Goal: Task Accomplishment & Management: Use online tool/utility

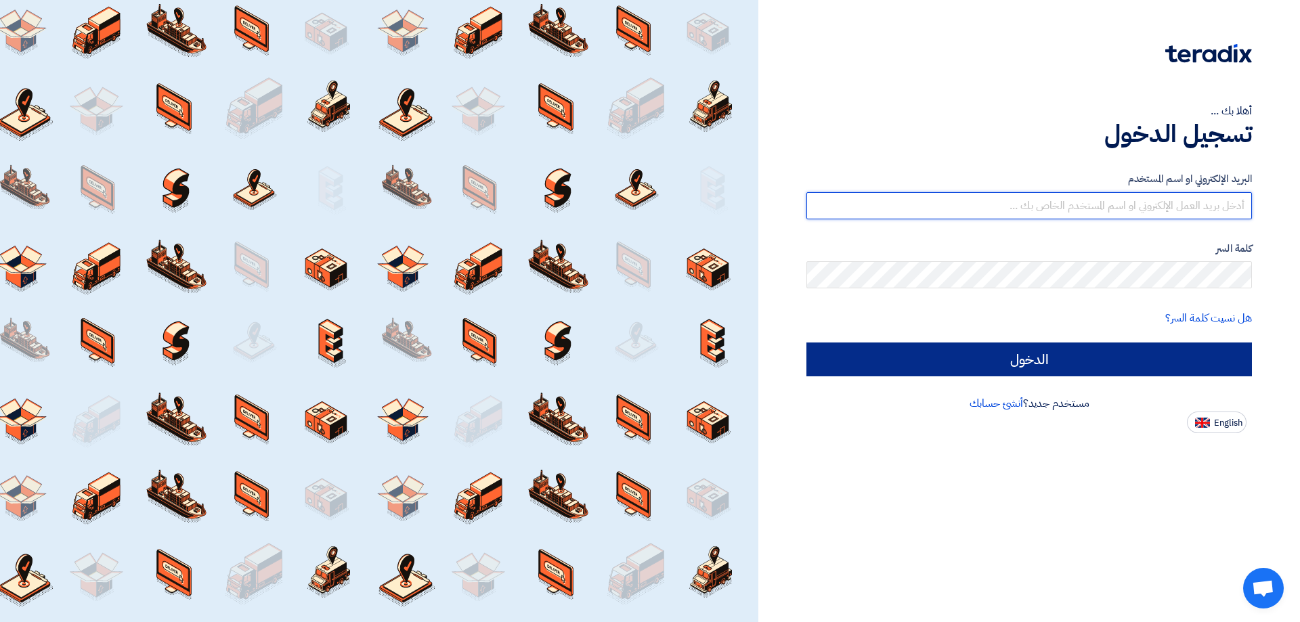
type input "[EMAIL_ADDRESS][DOMAIN_NAME]"
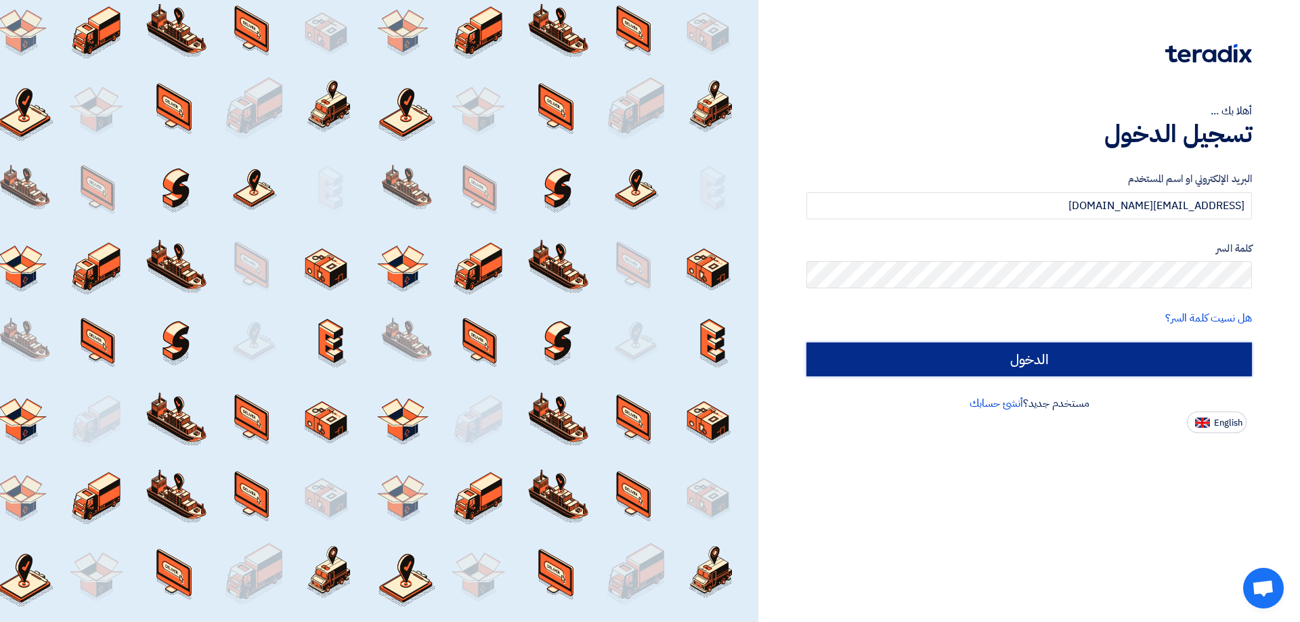
click at [1073, 364] on input "الدخول" at bounding box center [1028, 360] width 445 height 34
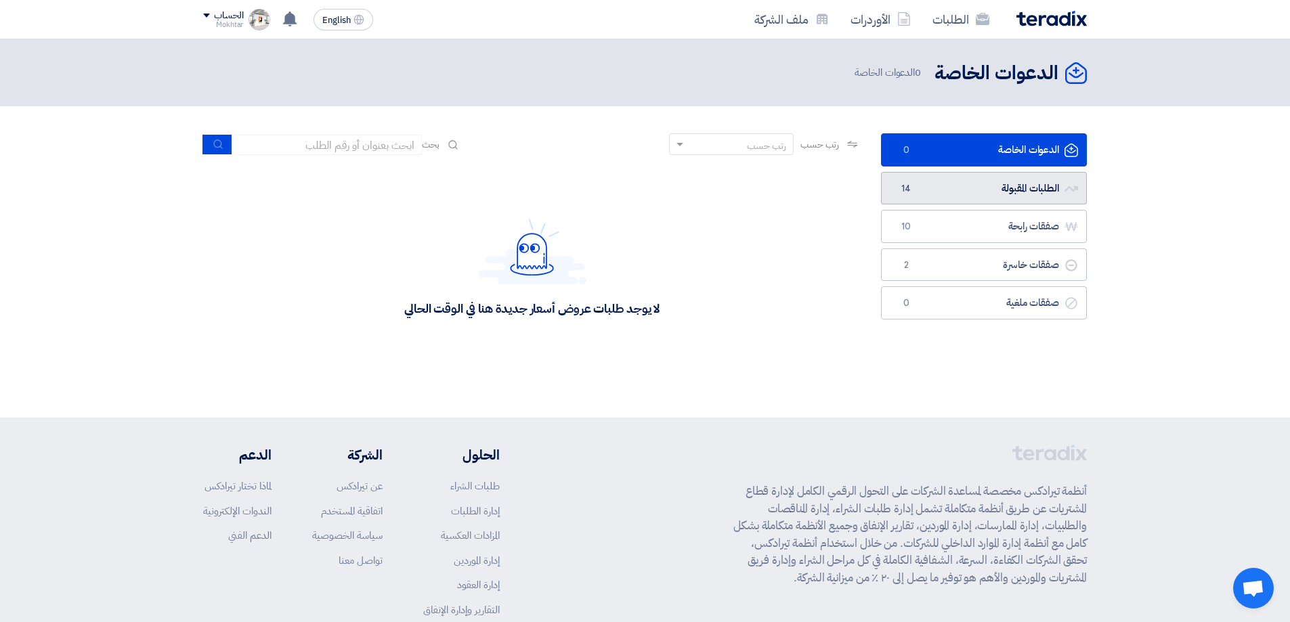
click at [951, 188] on link "الطلبات المقبولة الطلبات المقبولة 14" at bounding box center [984, 188] width 206 height 33
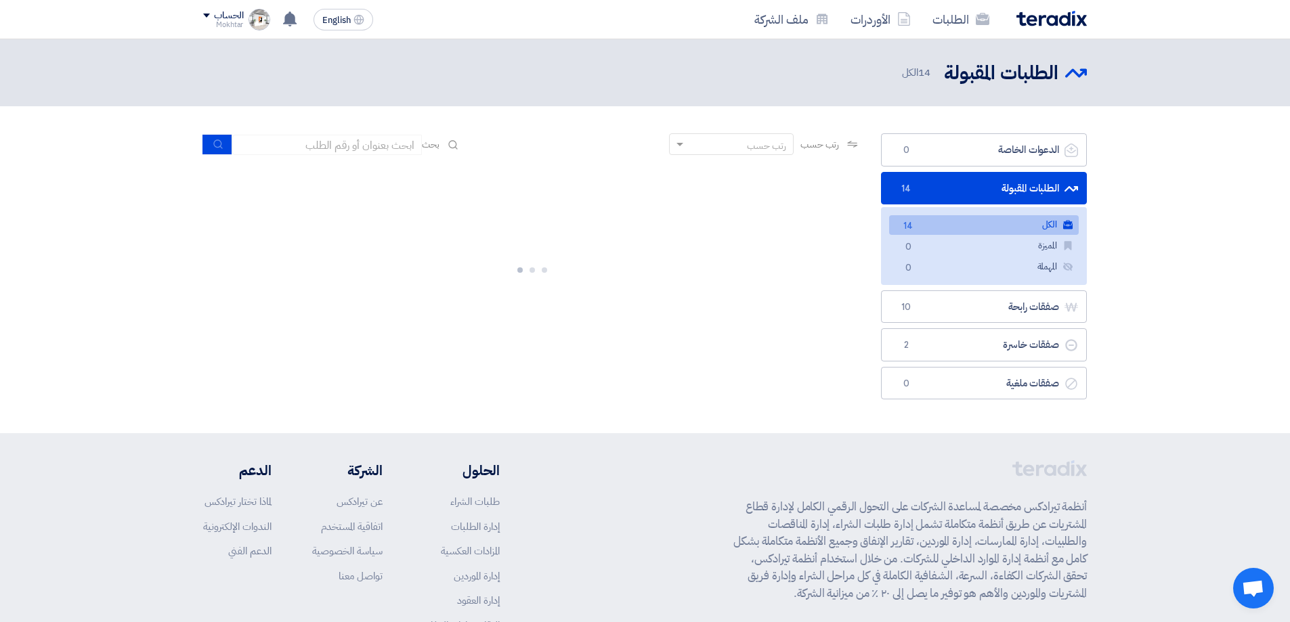
click at [982, 186] on link "الطلبات المقبولة الطلبات المقبولة 14" at bounding box center [984, 188] width 206 height 33
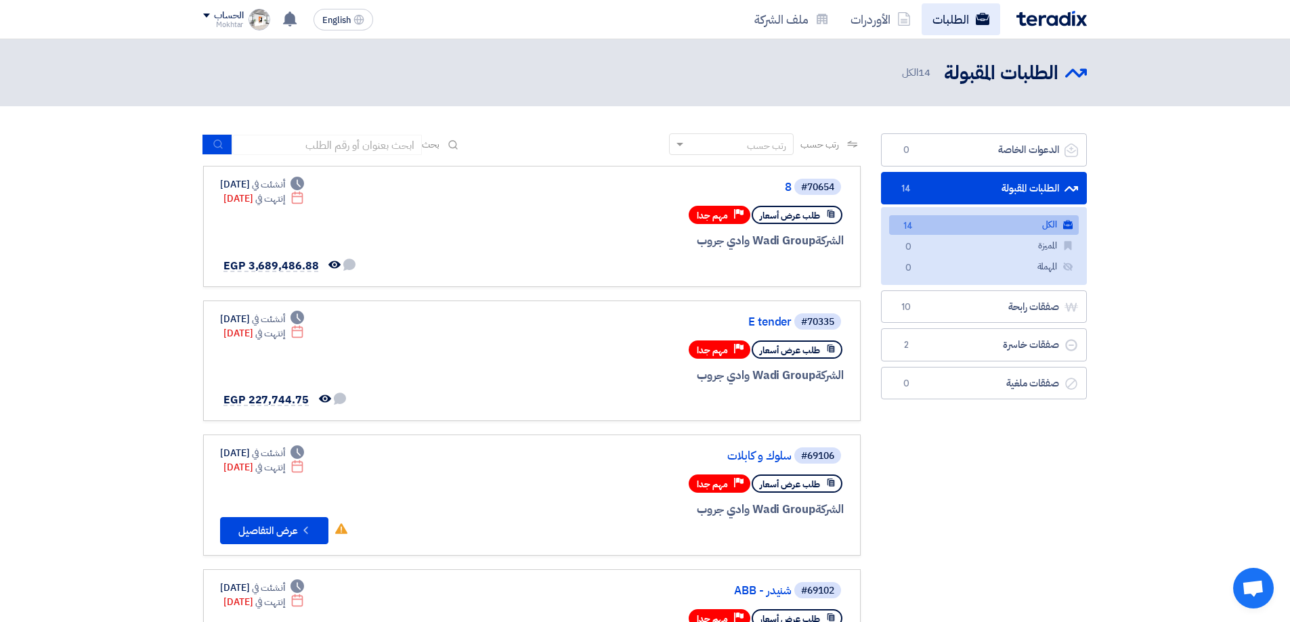
click at [956, 26] on link "الطلبات" at bounding box center [960, 19] width 79 height 32
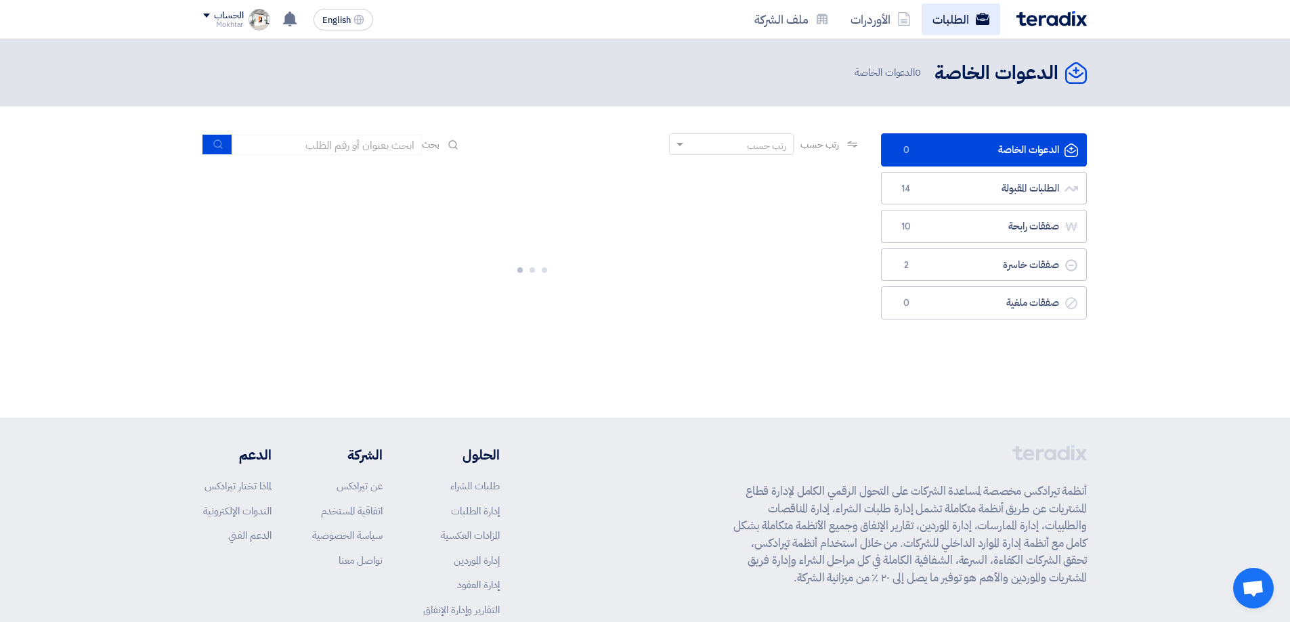
click at [956, 26] on link "الطلبات" at bounding box center [960, 19] width 79 height 32
click at [909, 26] on link "الأوردرات" at bounding box center [881, 19] width 82 height 32
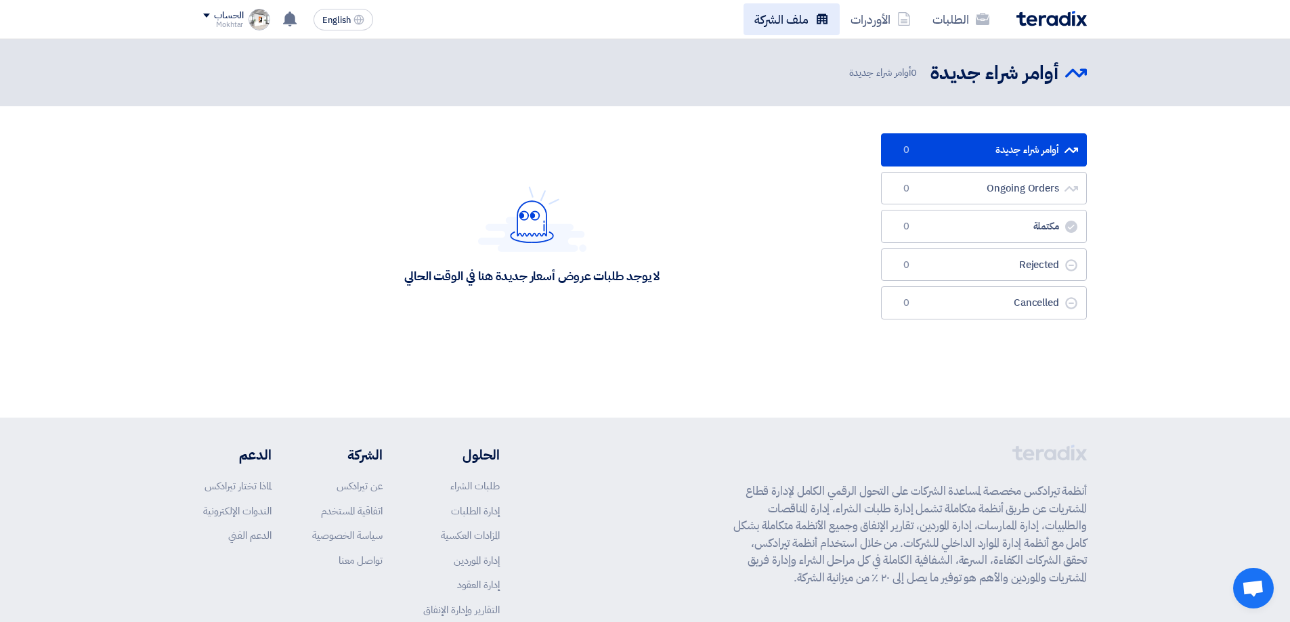
click at [813, 26] on link "ملف الشركة" at bounding box center [791, 19] width 96 height 32
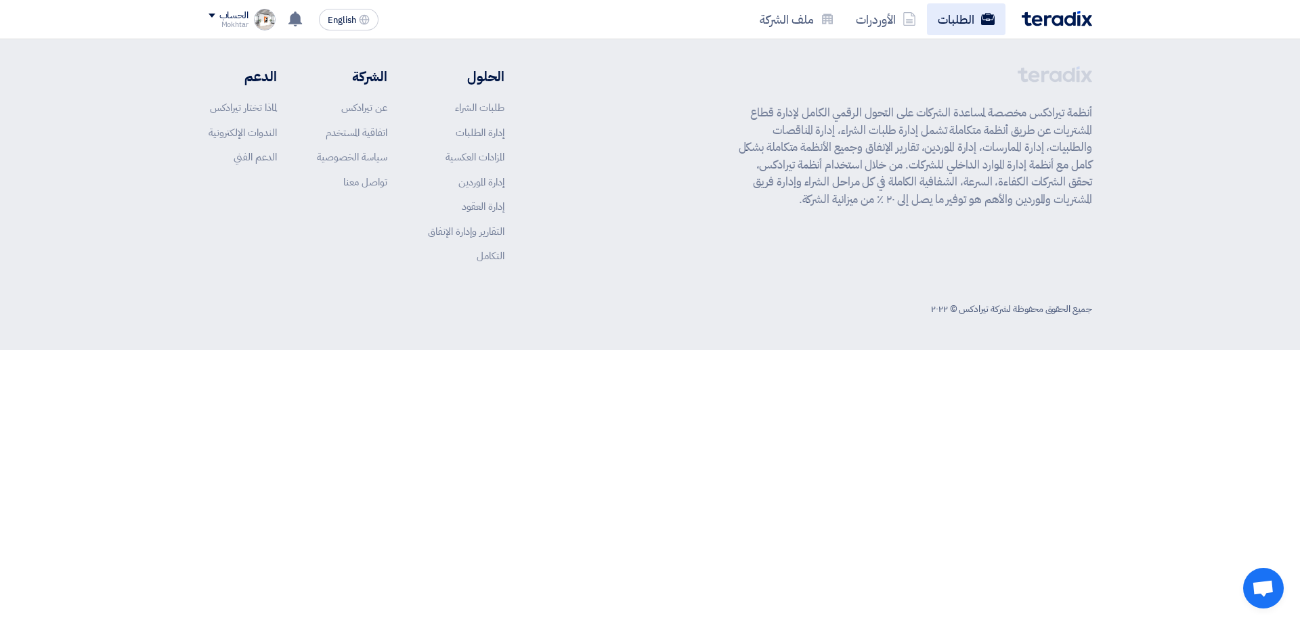
click at [957, 26] on link "الطلبات" at bounding box center [966, 19] width 79 height 32
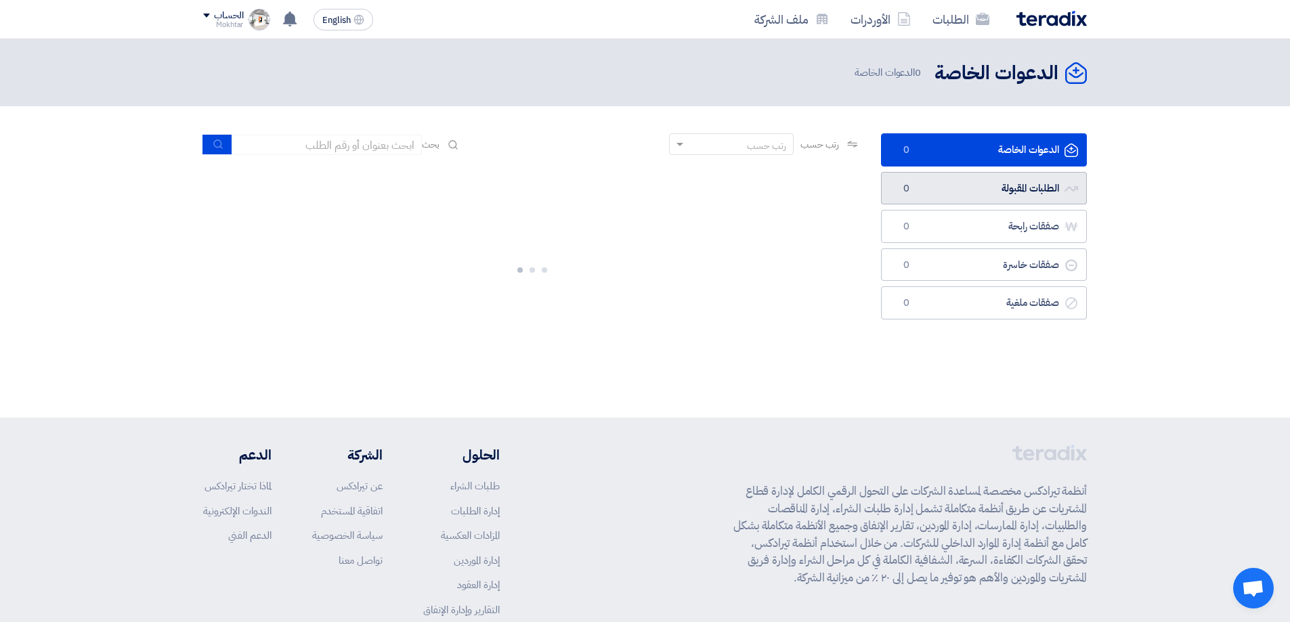
click at [1005, 192] on link "الطلبات المقبولة الطلبات المقبولة 0" at bounding box center [984, 188] width 206 height 33
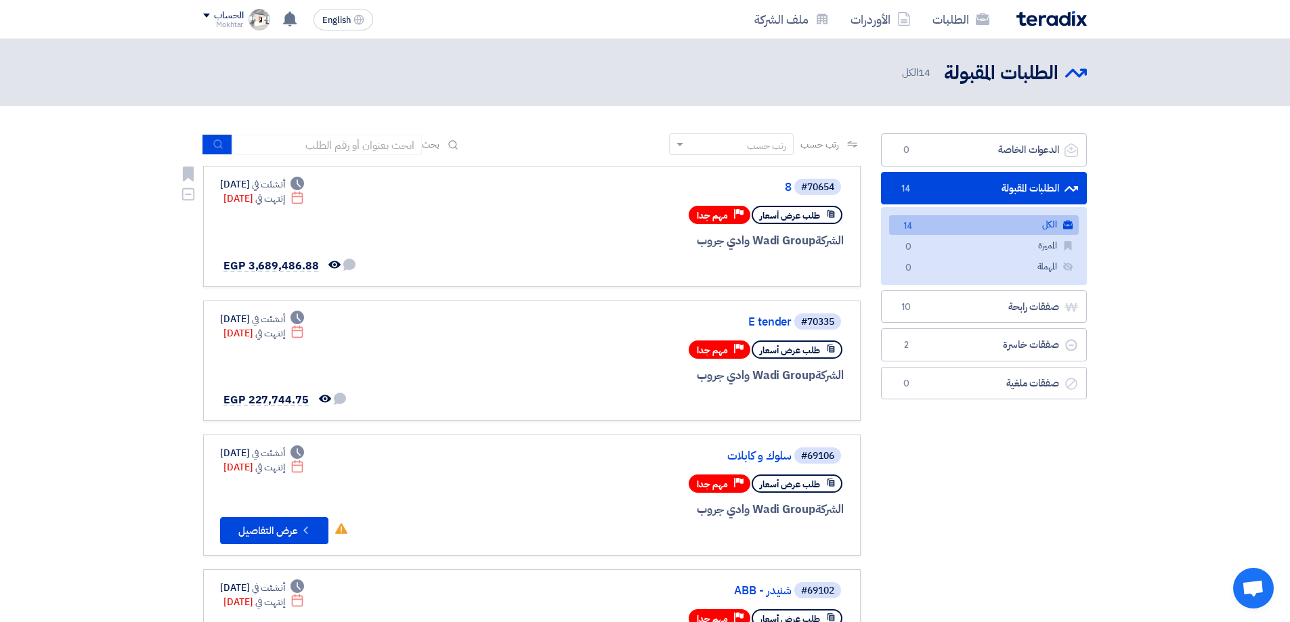
click at [808, 217] on span "طلب عرض أسعار" at bounding box center [790, 215] width 60 height 13
click at [795, 217] on span "طلب عرض أسعار" at bounding box center [790, 215] width 60 height 13
click at [802, 245] on div "الشركة Wadi Group وادي جروب" at bounding box center [681, 241] width 326 height 18
click at [721, 214] on span "مهم جدا" at bounding box center [712, 215] width 31 height 13
click at [263, 189] on div "Deadline أنشئت في [DATE]" at bounding box center [262, 184] width 84 height 14
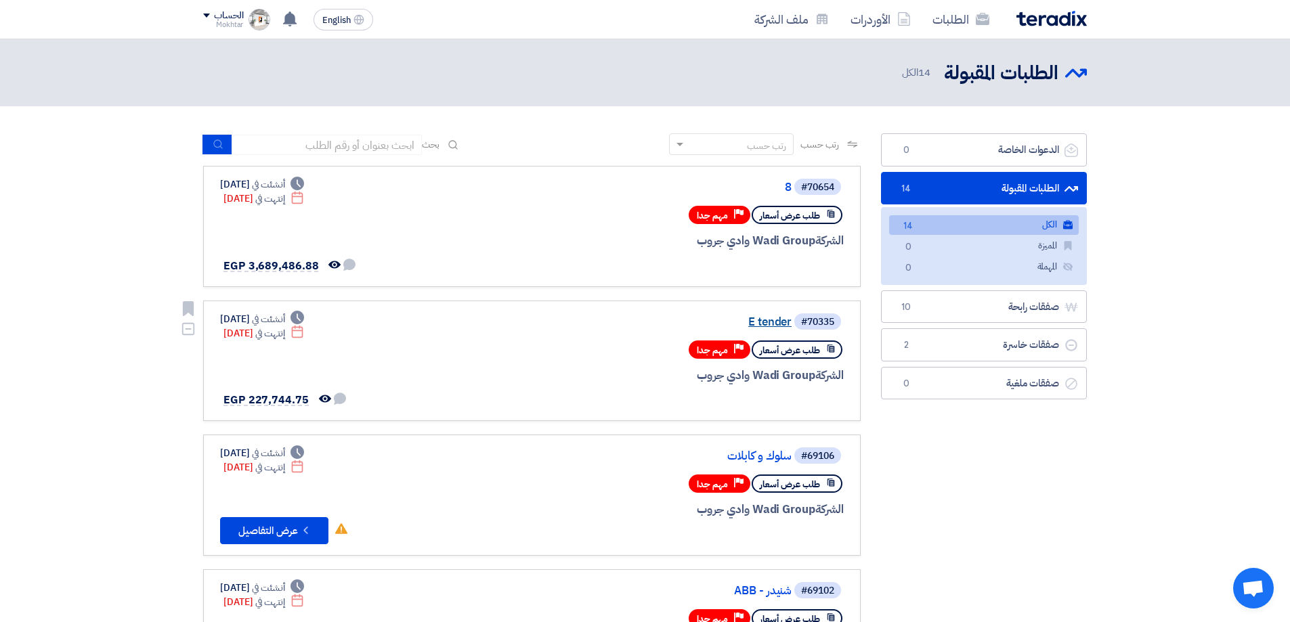
click at [766, 326] on link "E tender" at bounding box center [656, 322] width 271 height 12
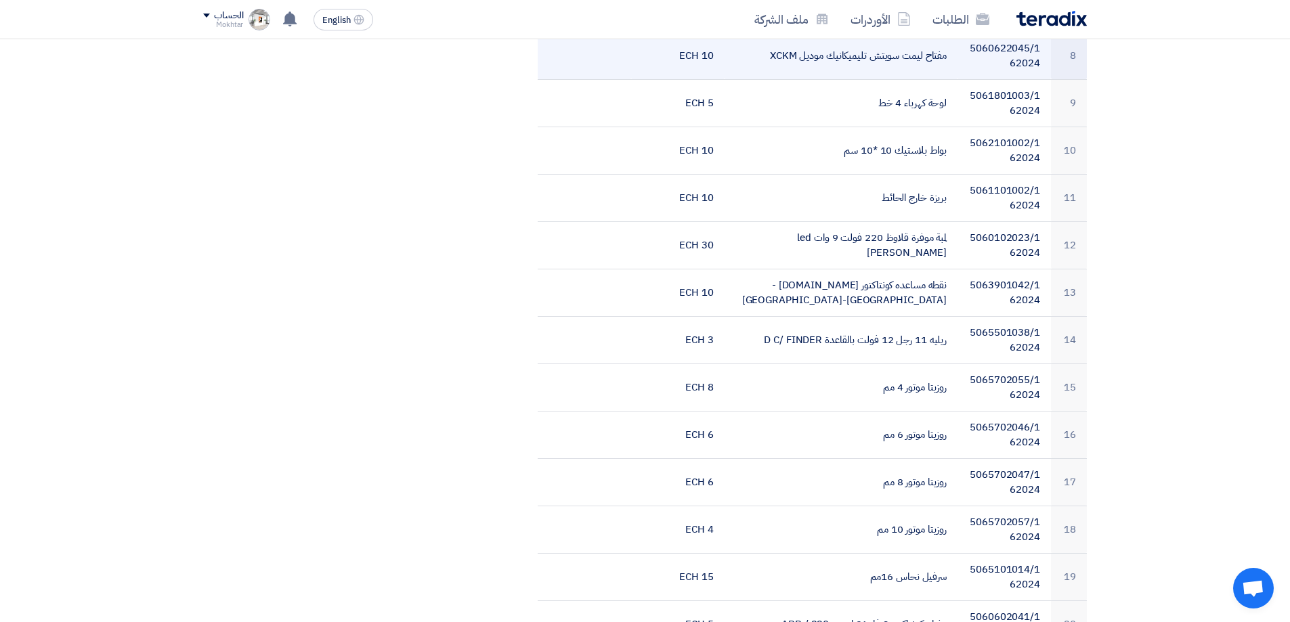
scroll to position [812, 0]
